Goal: Transaction & Acquisition: Book appointment/travel/reservation

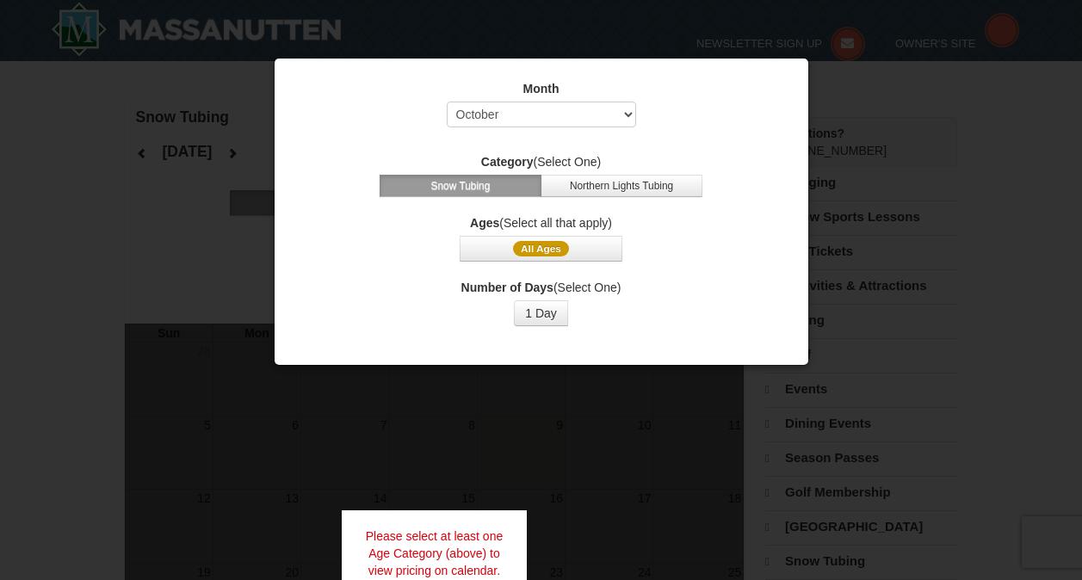
select select "10"
click at [549, 264] on div "Month Select October November December January February March April May June Ju…" at bounding box center [541, 203] width 517 height 272
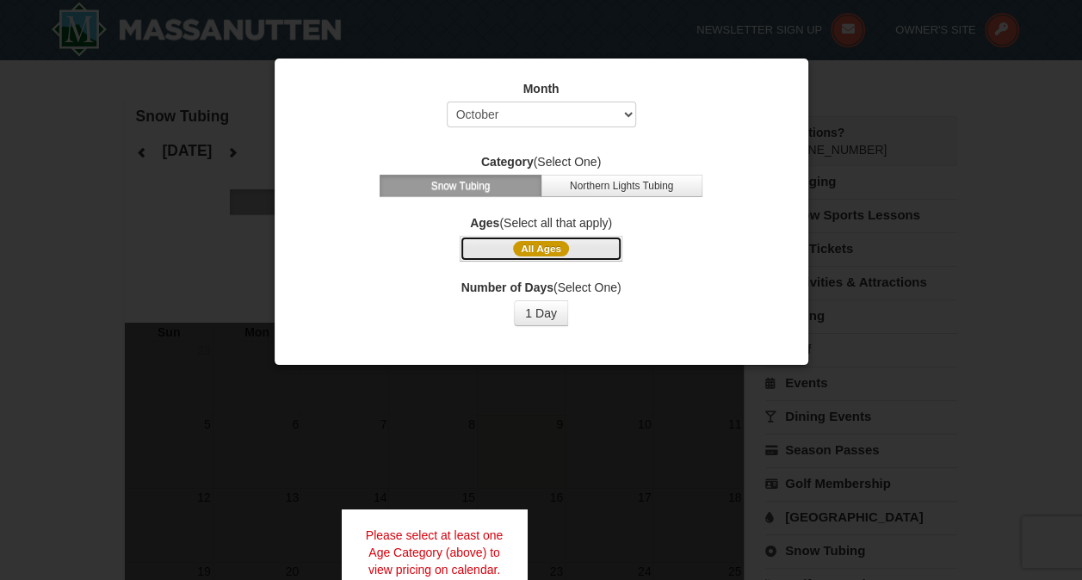
click at [549, 249] on span "All Ages" at bounding box center [541, 248] width 56 height 15
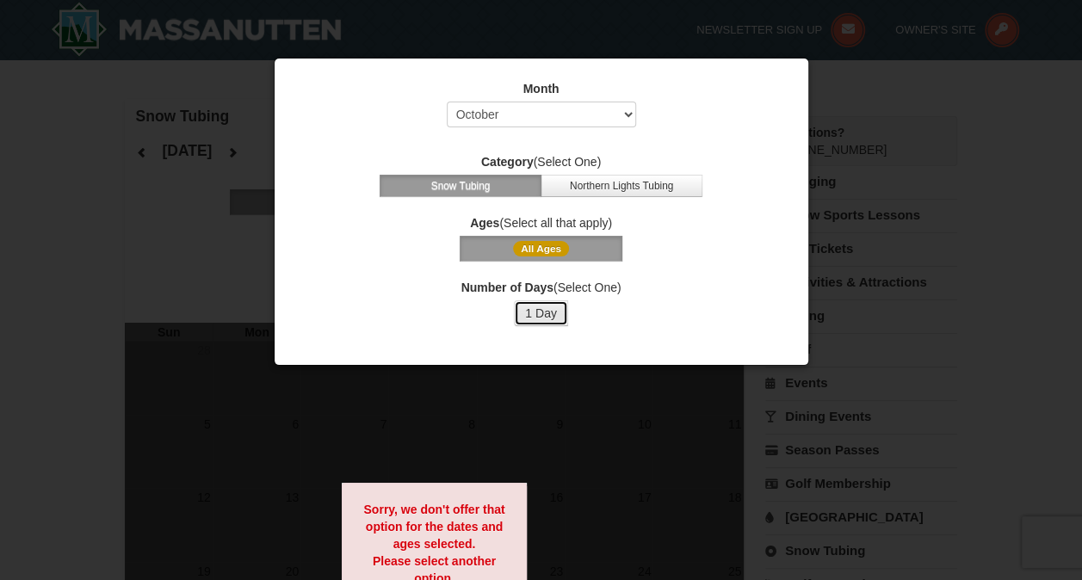
click at [533, 315] on button "1 Day" at bounding box center [541, 313] width 54 height 26
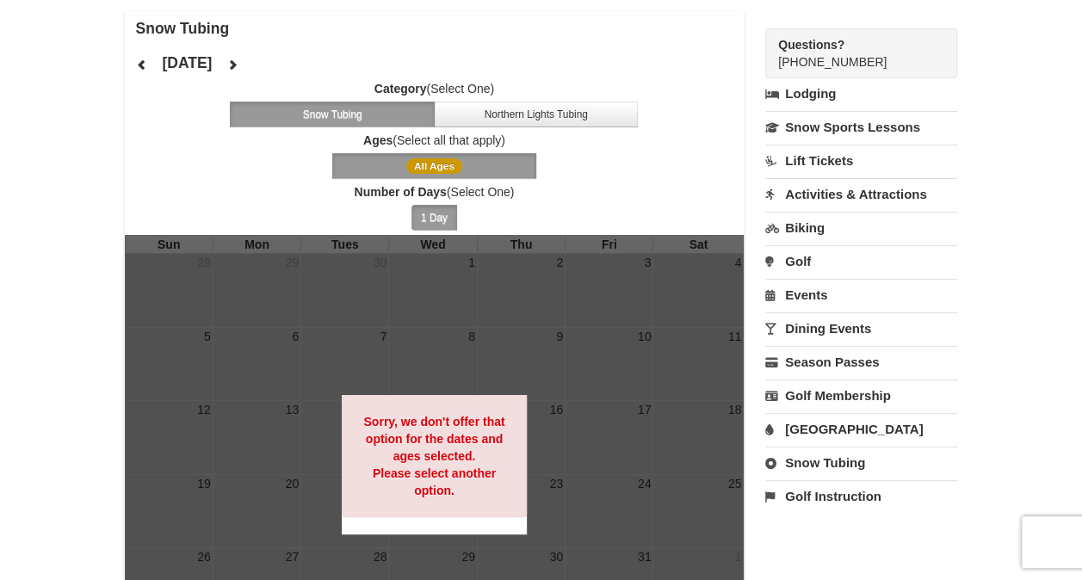
scroll to position [86, 0]
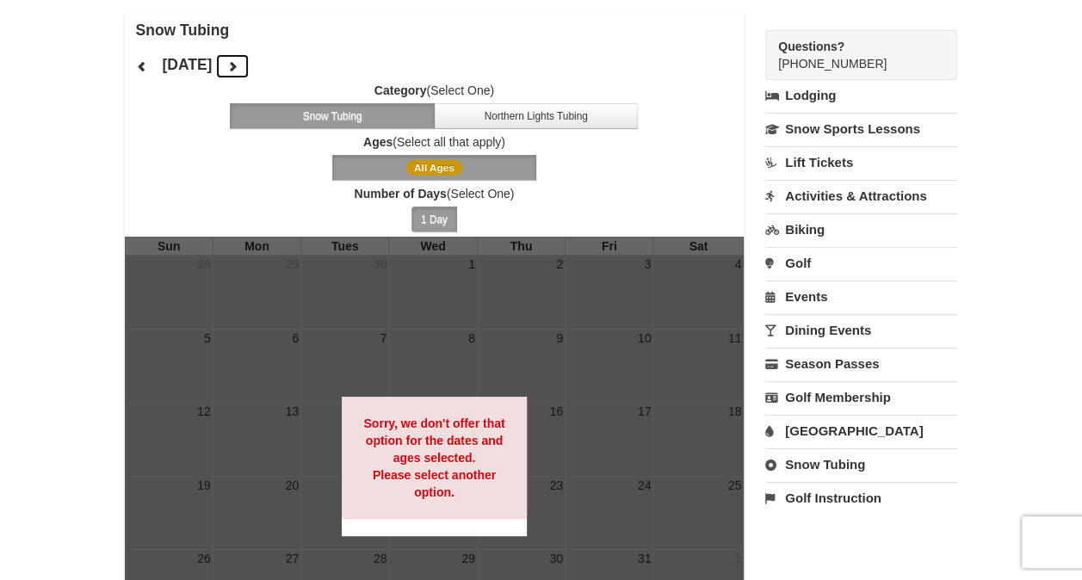
click at [239, 65] on icon at bounding box center [232, 66] width 12 height 12
click at [215, 65] on span "November 2025" at bounding box center [188, 66] width 53 height 14
click at [239, 69] on icon at bounding box center [232, 66] width 12 height 12
click at [239, 66] on icon at bounding box center [232, 66] width 12 height 12
click at [424, 215] on button "1 Day" at bounding box center [435, 220] width 46 height 26
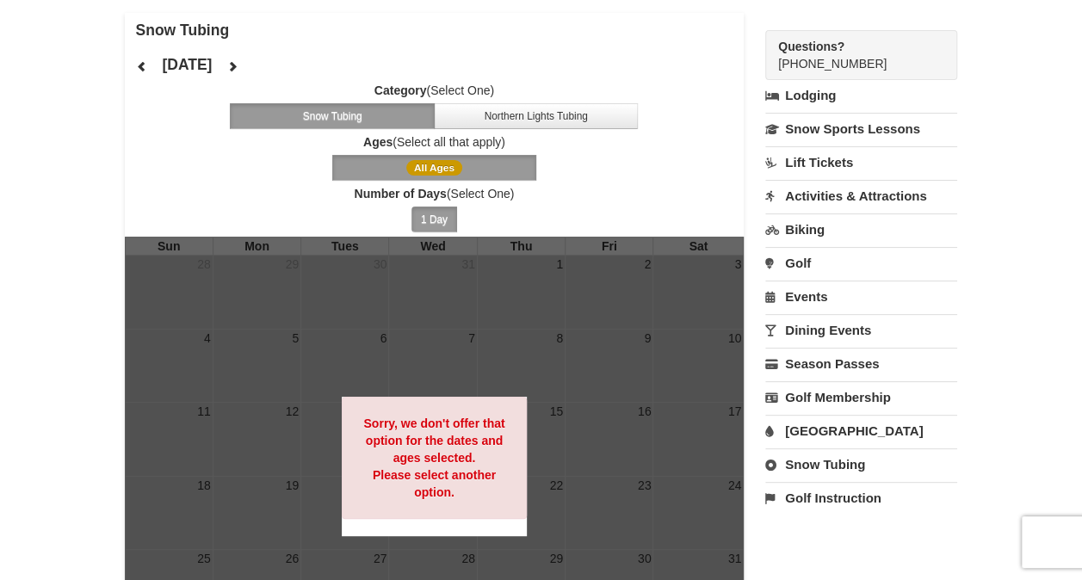
click at [424, 158] on button "All Ages" at bounding box center [434, 168] width 205 height 26
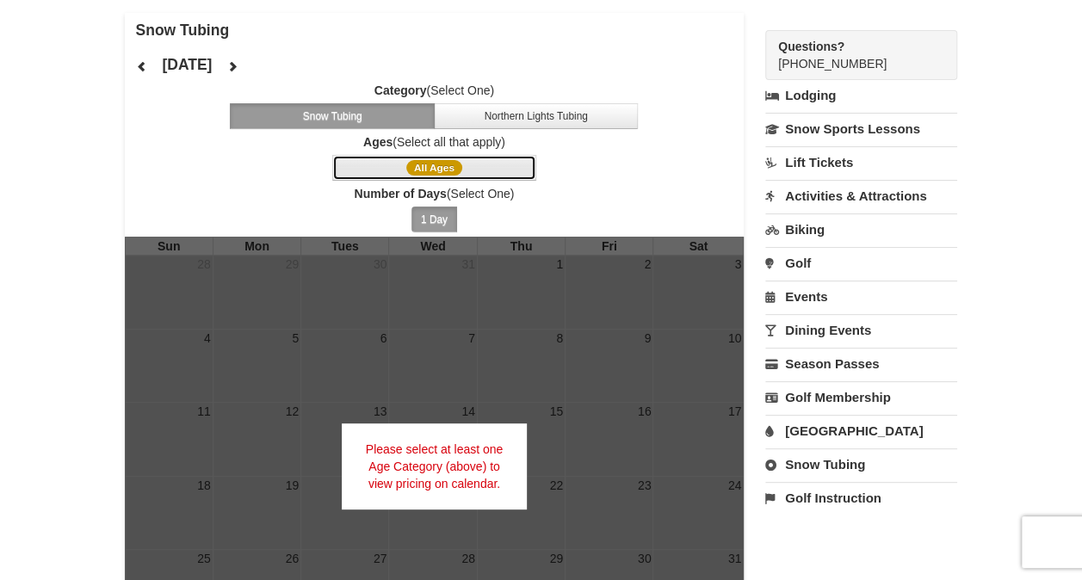
click at [449, 168] on span "All Ages" at bounding box center [434, 167] width 56 height 15
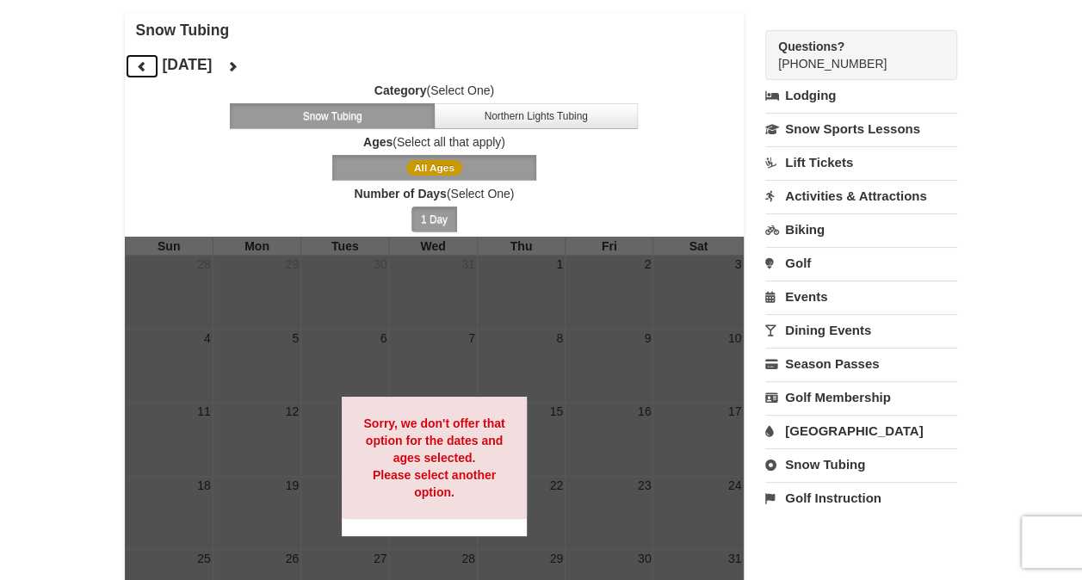
click at [158, 70] on button at bounding box center [142, 66] width 34 height 26
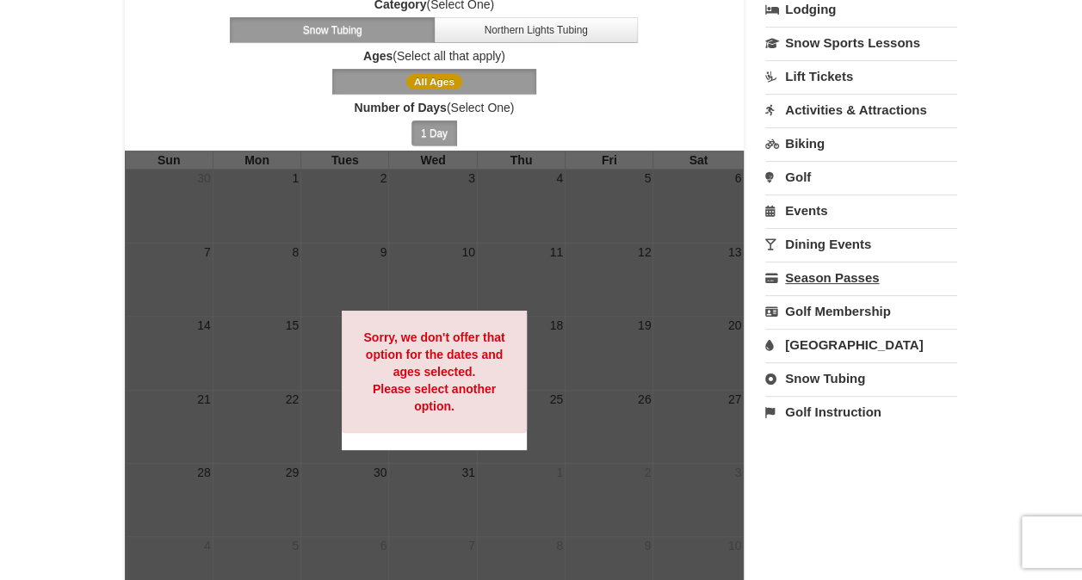
click at [837, 269] on link "Season Passes" at bounding box center [861, 278] width 192 height 32
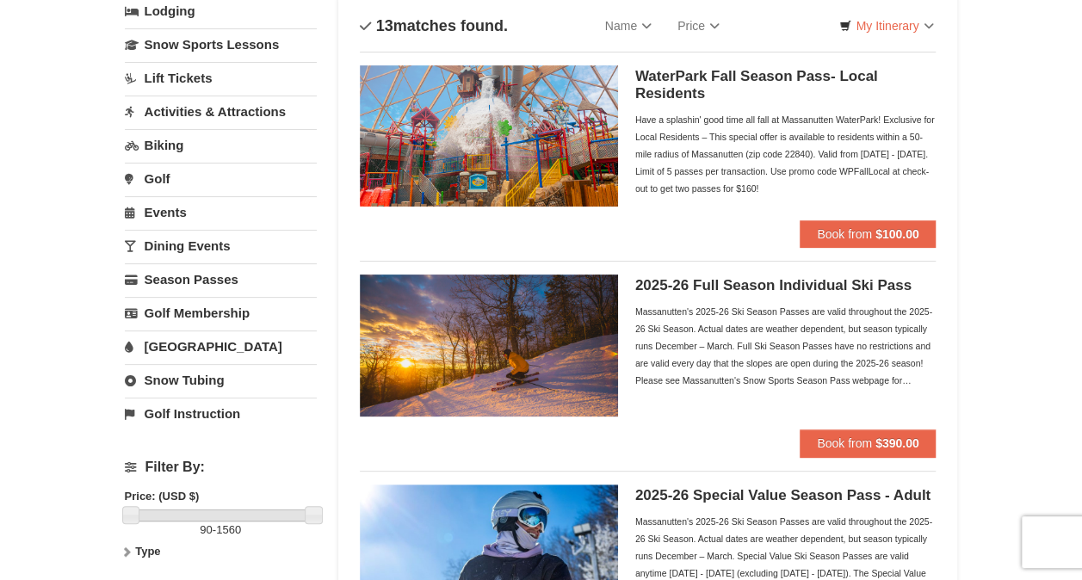
scroll to position [34, 0]
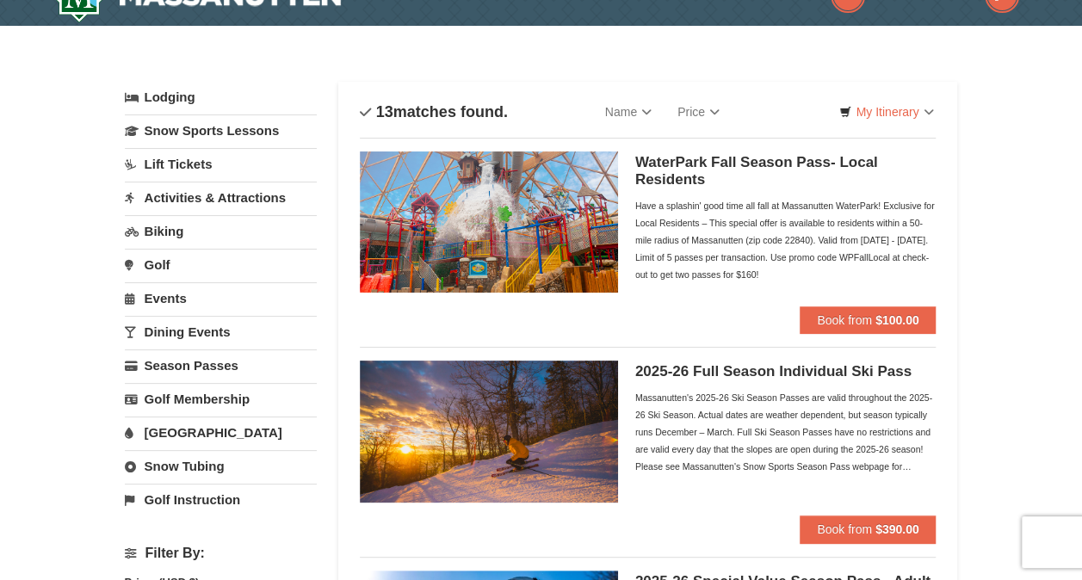
click at [176, 430] on link "[GEOGRAPHIC_DATA]" at bounding box center [221, 433] width 192 height 32
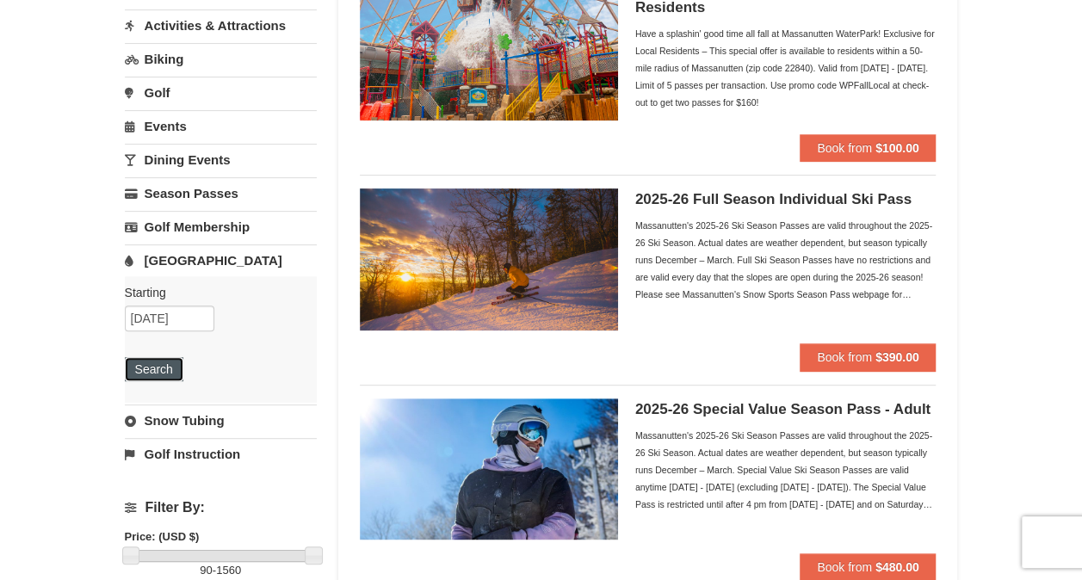
click at [133, 360] on button "Search" at bounding box center [154, 369] width 59 height 24
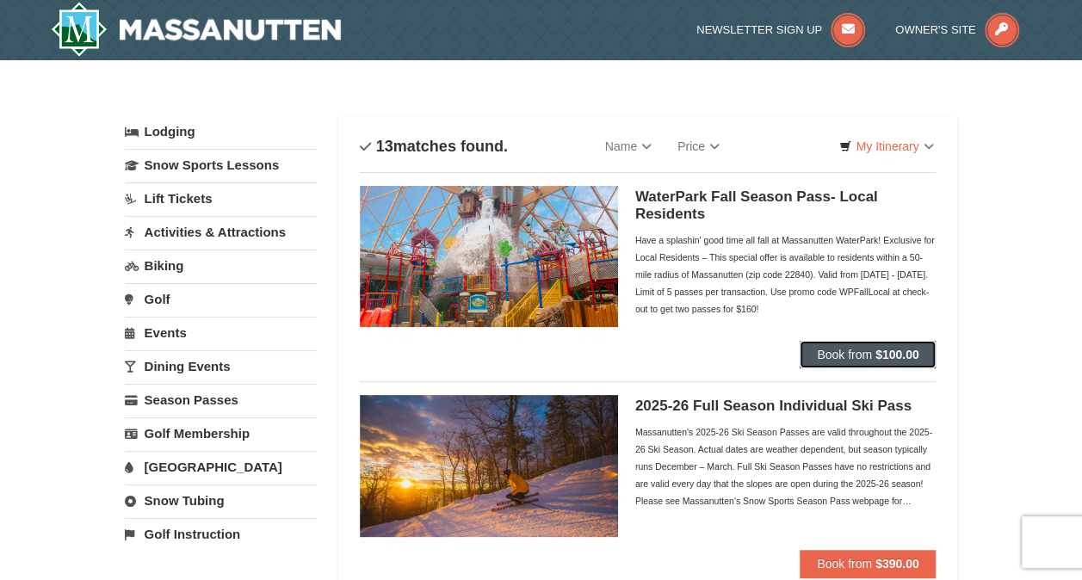
click at [858, 354] on span "Book from" at bounding box center [844, 355] width 55 height 14
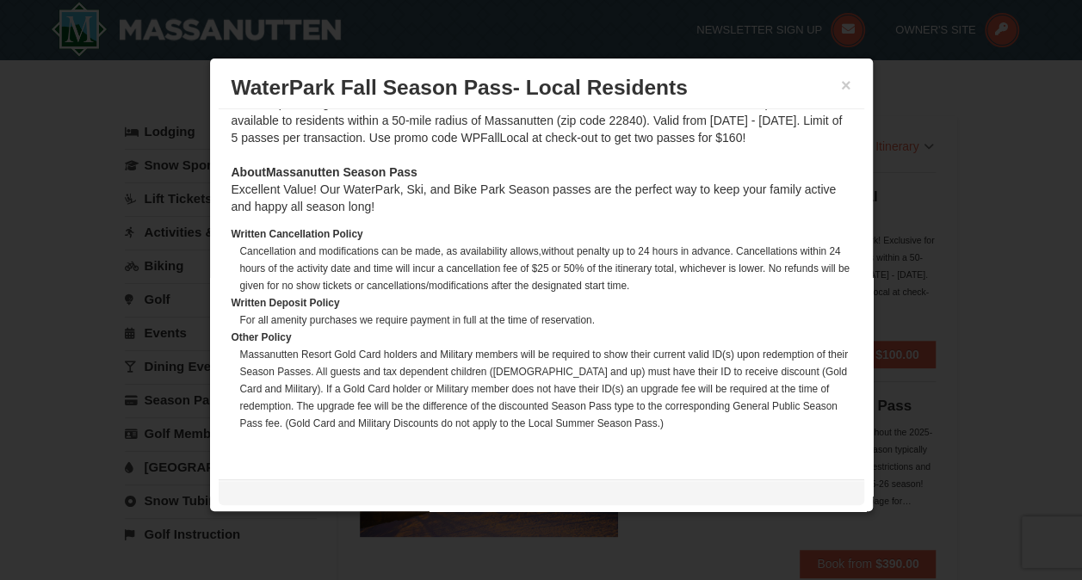
scroll to position [2, 0]
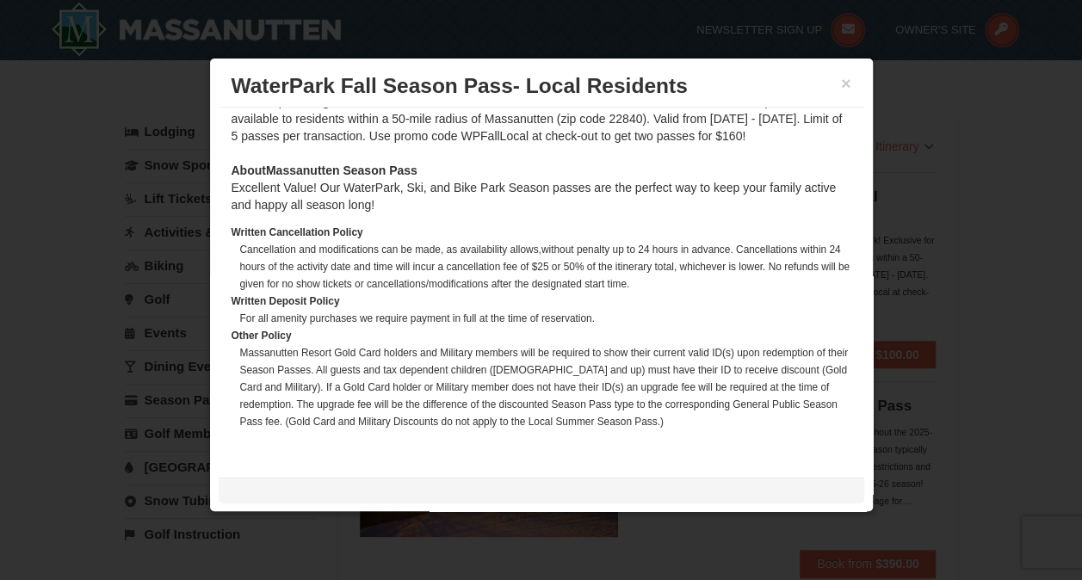
click at [928, 98] on div at bounding box center [541, 290] width 1082 height 580
